Goal: Find specific page/section: Find specific page/section

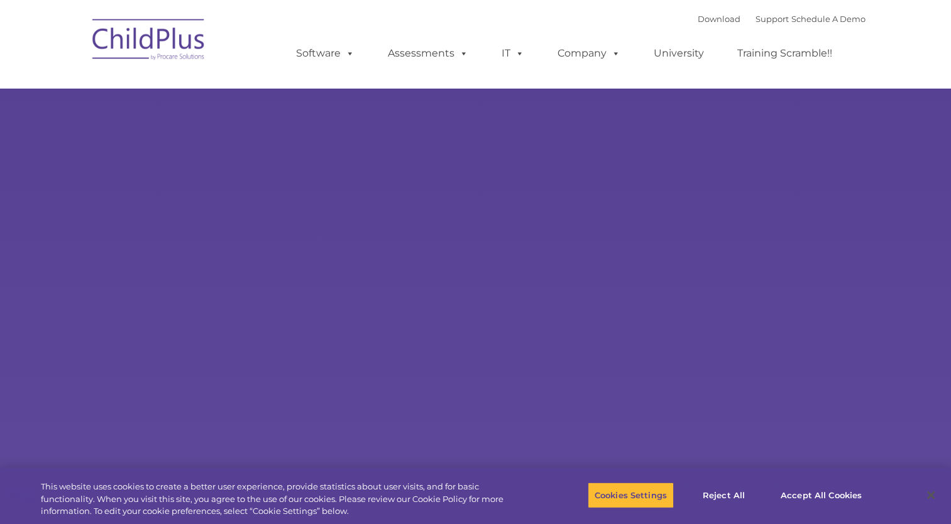
type input ""
select select "MEDIUM"
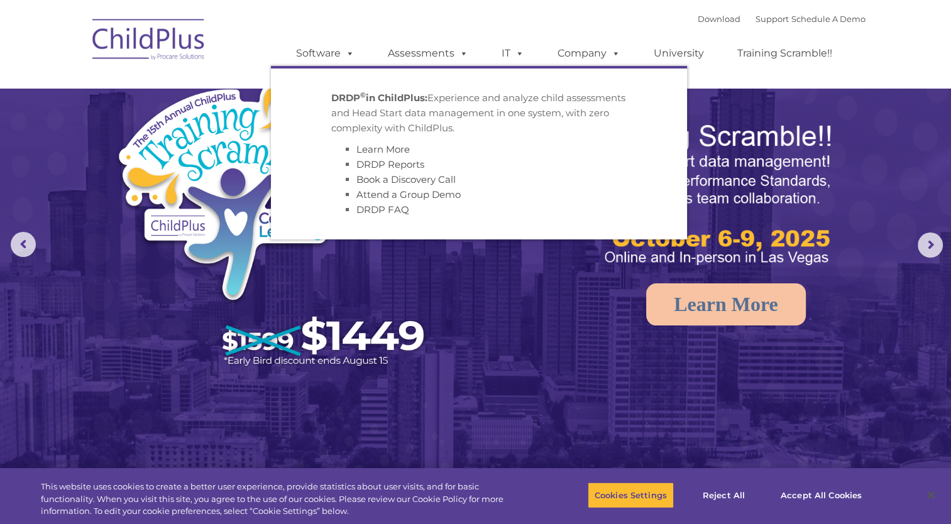
click at [447, 16] on div "Download Support | Schedule A Demo  MENU MENU Software ChildPlus: The original…" at bounding box center [568, 43] width 595 height 69
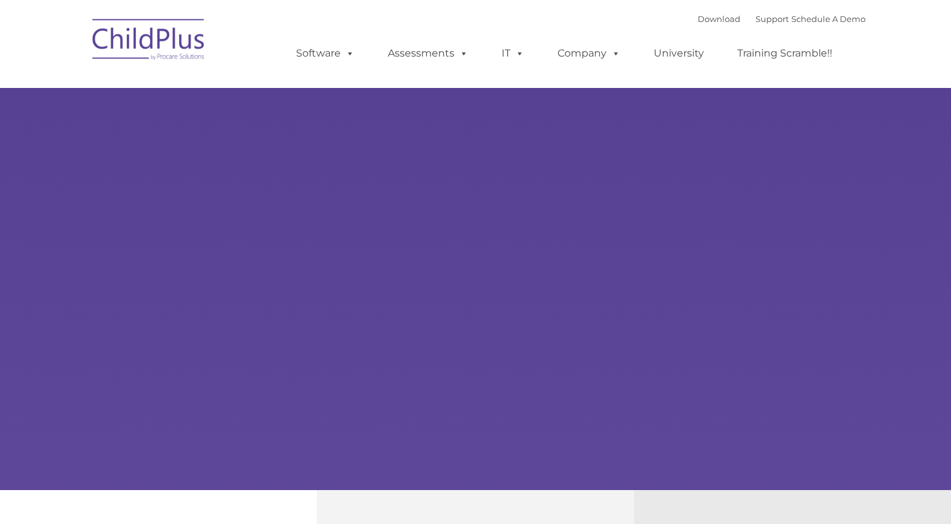
type input ""
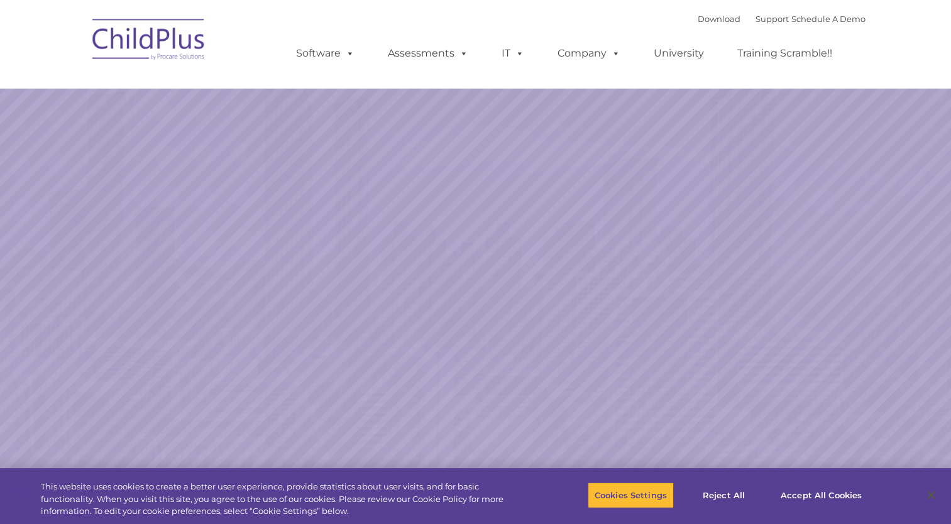
select select "MEDIUM"
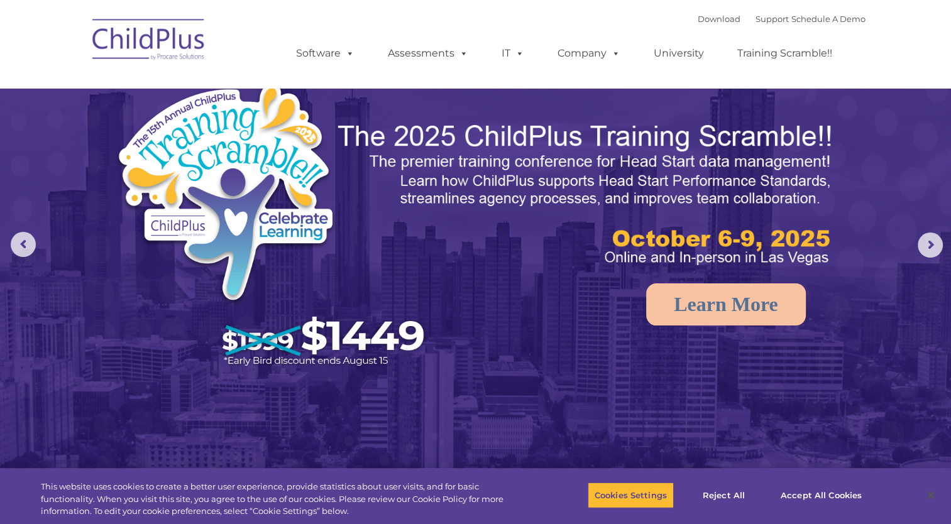
click at [933, 21] on nav "Download Support | Schedule A Demo  MENU MENU Software ChildPlus: The original…" at bounding box center [475, 44] width 951 height 88
